Goal: Task Accomplishment & Management: Use online tool/utility

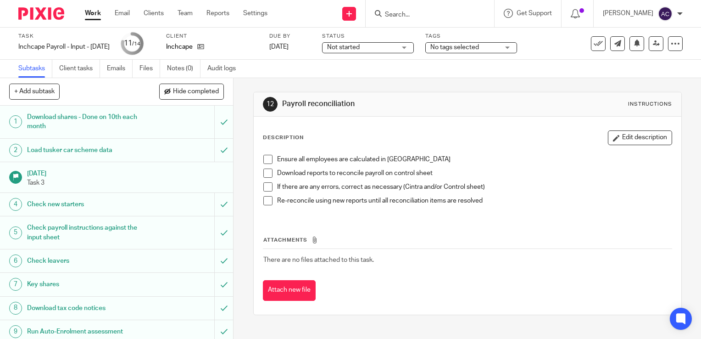
scroll to position [130, 0]
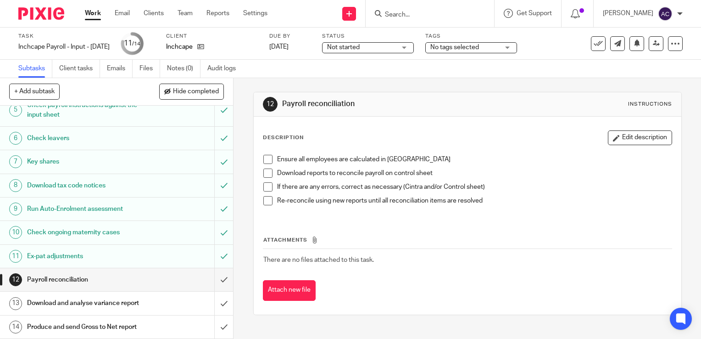
click at [266, 157] on span at bounding box center [267, 159] width 9 height 9
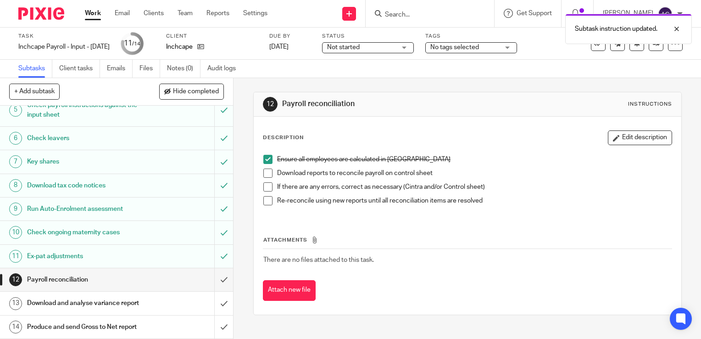
click at [266, 170] on span at bounding box center [267, 172] width 9 height 9
click at [266, 186] on span at bounding box center [267, 186] width 9 height 9
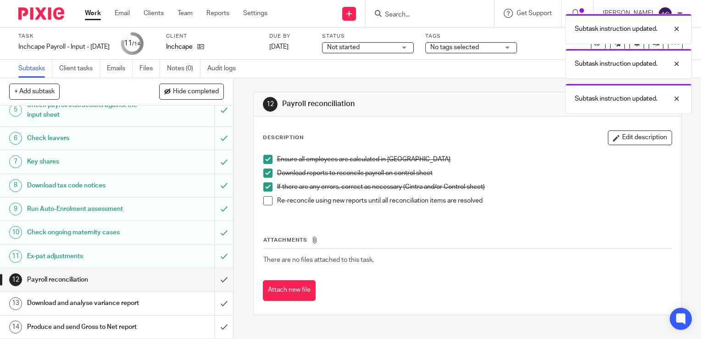
click at [267, 197] on span at bounding box center [267, 200] width 9 height 9
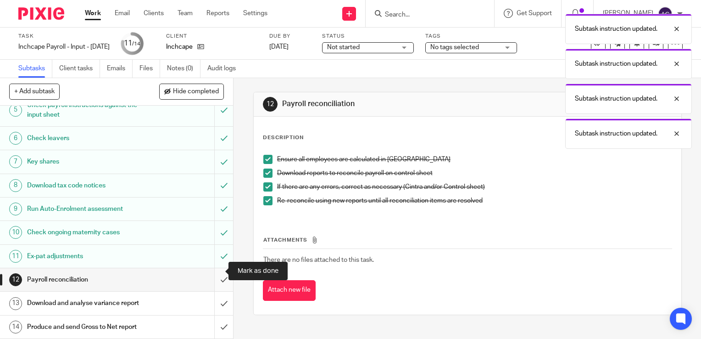
click at [216, 269] on input "submit" at bounding box center [116, 279] width 233 height 23
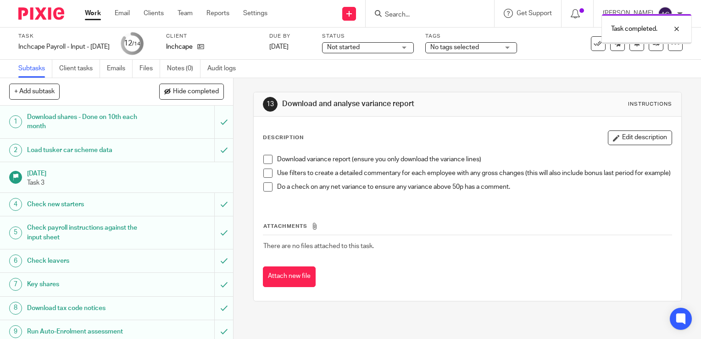
scroll to position [130, 0]
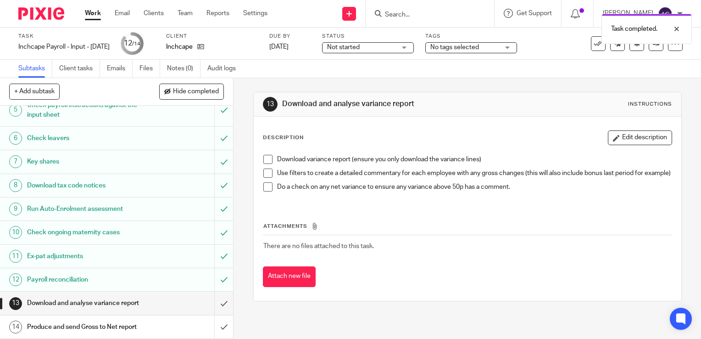
click at [128, 302] on h1 "Download and analyse variance report" at bounding box center [86, 303] width 119 height 14
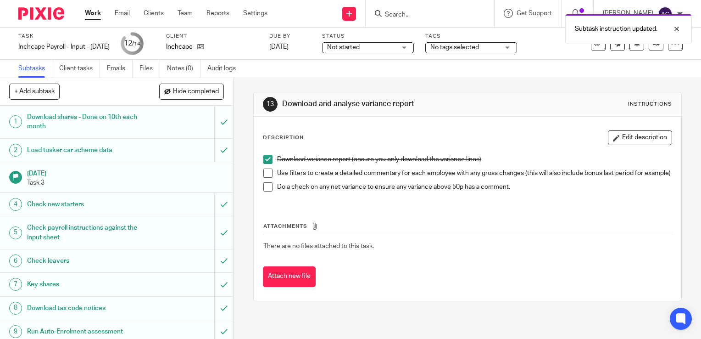
click at [266, 177] on span at bounding box center [267, 172] width 9 height 9
click at [266, 187] on span at bounding box center [267, 186] width 9 height 9
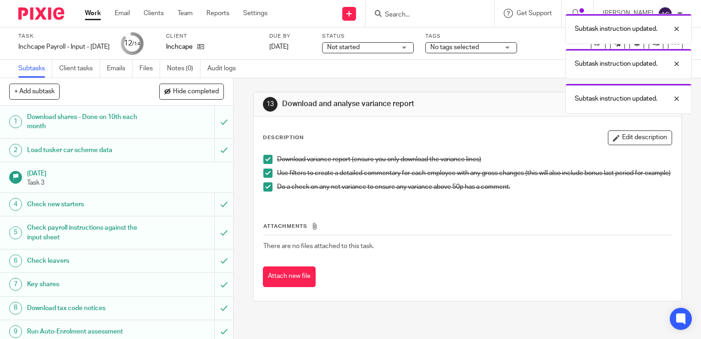
scroll to position [130, 0]
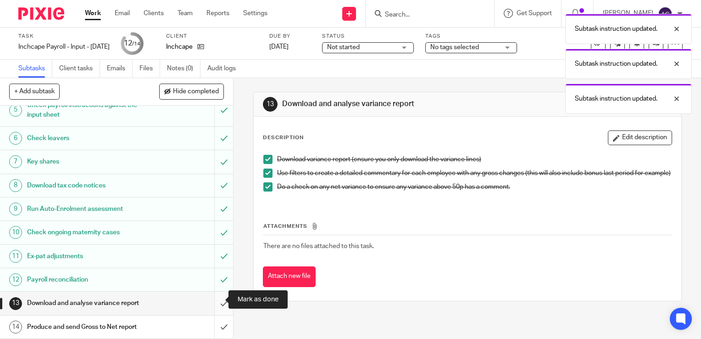
click at [214, 297] on input "submit" at bounding box center [116, 302] width 233 height 23
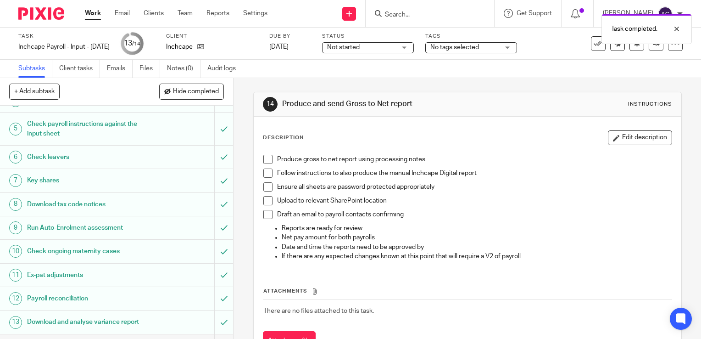
scroll to position [130, 0]
